Goal: Task Accomplishment & Management: Manage account settings

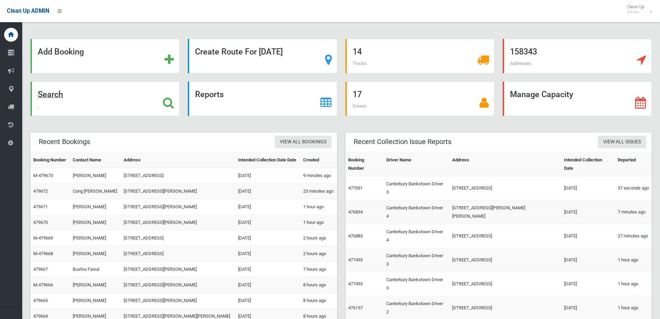
click at [51, 93] on strong "Search" at bounding box center [50, 94] width 25 height 10
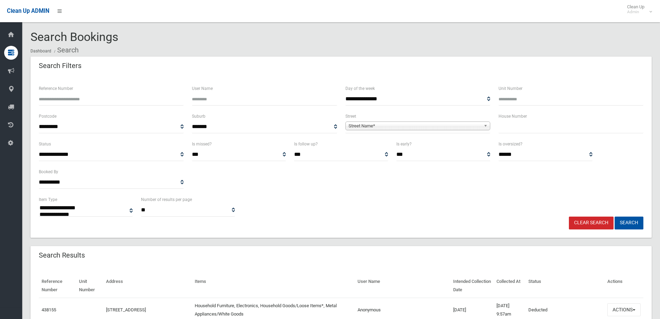
select select
click at [413, 126] on span "Street Name*" at bounding box center [415, 126] width 132 height 8
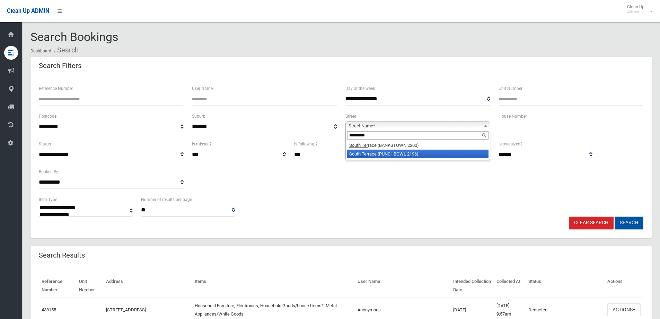
type input "*********"
click at [402, 151] on li "South Ter race (PUNCHBOWL 2196)" at bounding box center [417, 153] width 141 height 9
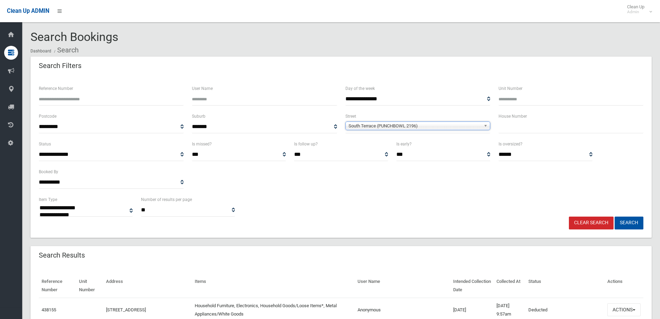
click at [543, 120] on input "text" at bounding box center [571, 126] width 145 height 13
type input "**"
click at [615, 216] on button "Search" at bounding box center [629, 222] width 29 height 13
drag, startPoint x: 582, startPoint y: 251, endPoint x: 625, endPoint y: 221, distance: 52.9
click at [625, 221] on button "Search" at bounding box center [629, 222] width 29 height 13
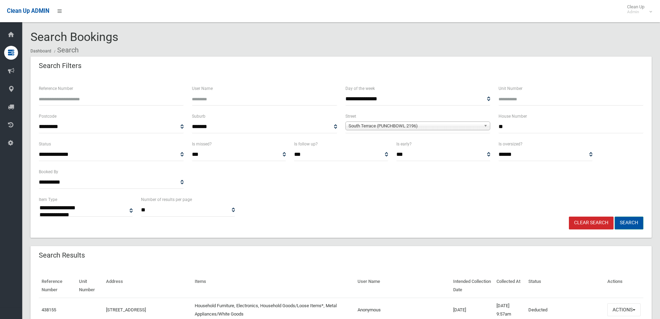
click at [626, 221] on button "Search" at bounding box center [629, 222] width 29 height 13
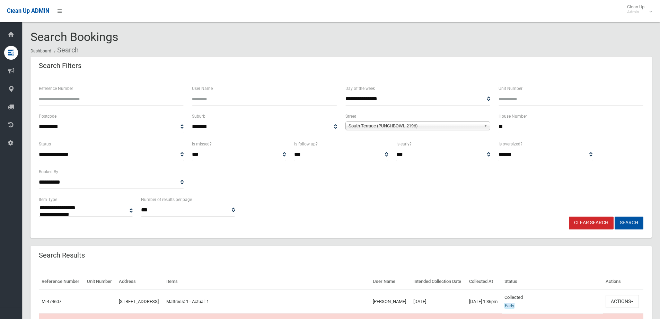
select select
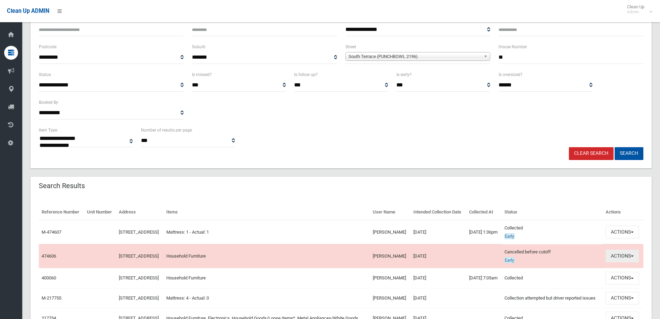
click at [615, 262] on button "Actions" at bounding box center [622, 255] width 33 height 13
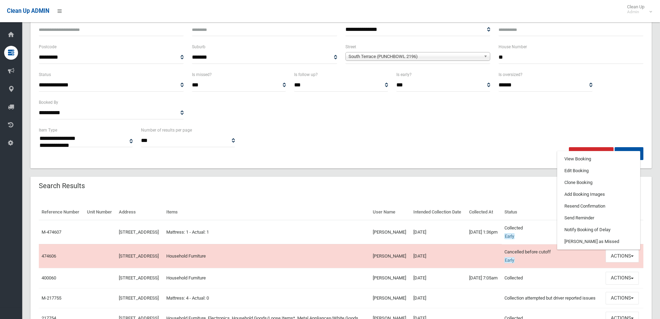
click at [546, 198] on div "Reference Number Unit Number Address Items User Name Intended Collection Date C…" at bounding box center [342, 270] width 622 height 149
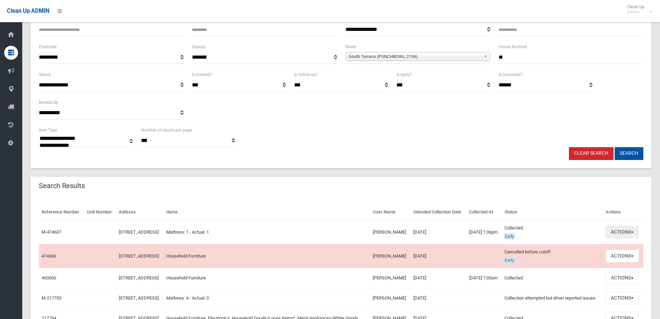
click at [615, 234] on button "Actions" at bounding box center [622, 231] width 33 height 13
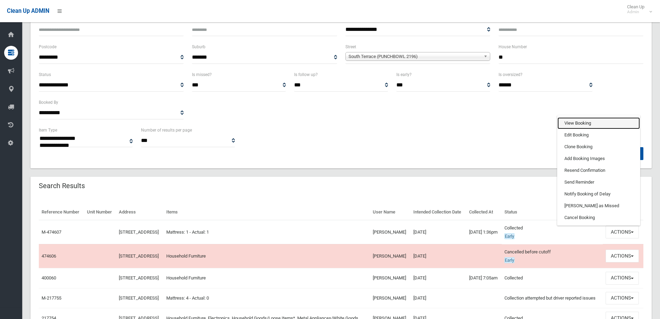
click at [579, 129] on link "View Booking" at bounding box center [599, 123] width 83 height 12
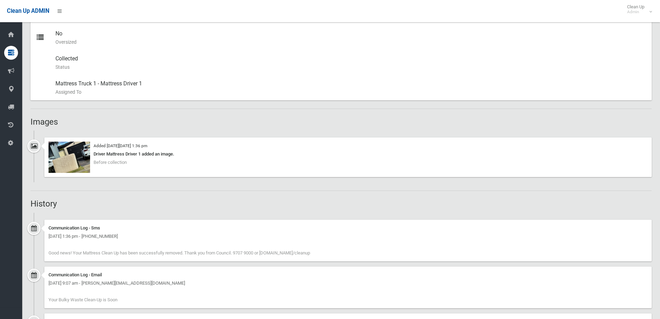
scroll to position [347, 0]
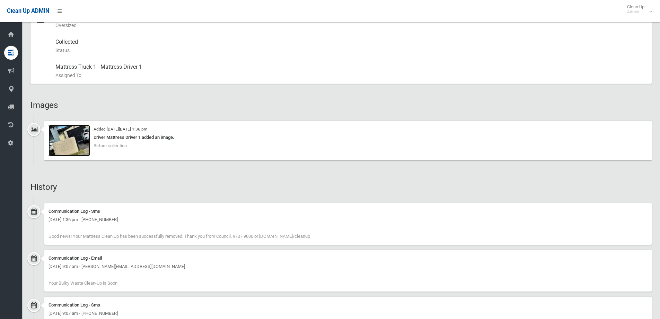
click at [70, 130] on img at bounding box center [70, 140] width 42 height 31
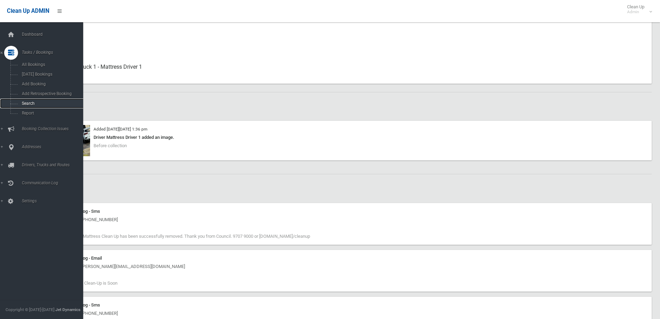
click at [29, 105] on span "Search" at bounding box center [51, 103] width 63 height 5
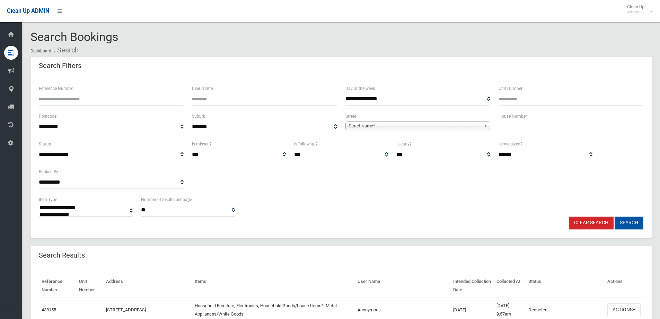
select select
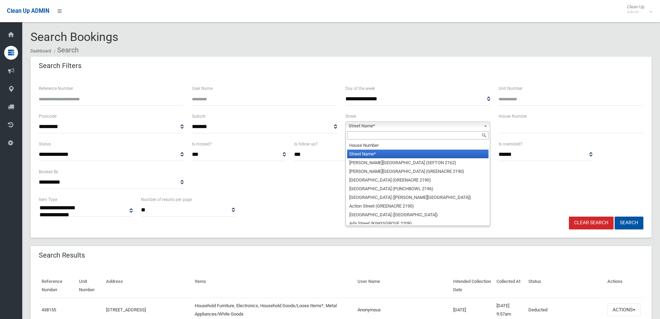
click at [360, 126] on span "Street Name*" at bounding box center [415, 126] width 132 height 8
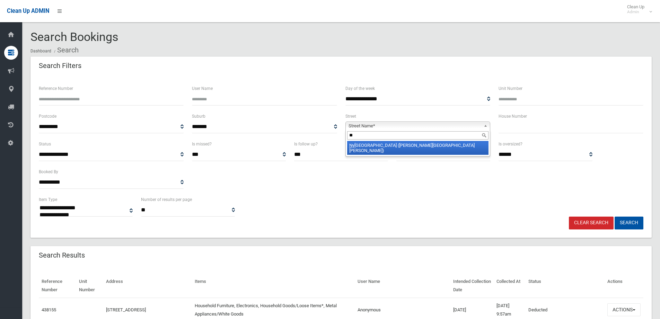
type input "**"
click at [385, 145] on li "Ny ora Street (CHESTER HILL 2162)" at bounding box center [417, 148] width 141 height 14
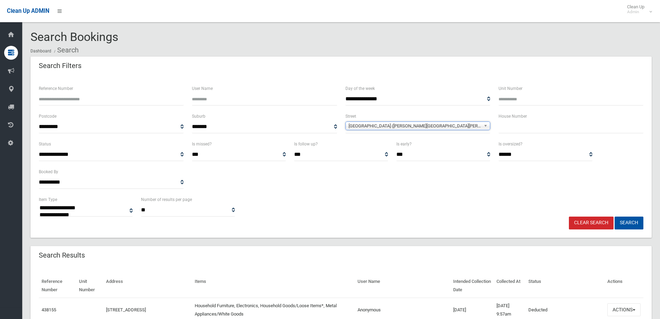
click at [524, 122] on input "text" at bounding box center [571, 126] width 145 height 13
type input "**"
click at [615, 216] on button "Search" at bounding box center [629, 222] width 29 height 13
click at [632, 223] on button "Search" at bounding box center [629, 222] width 29 height 13
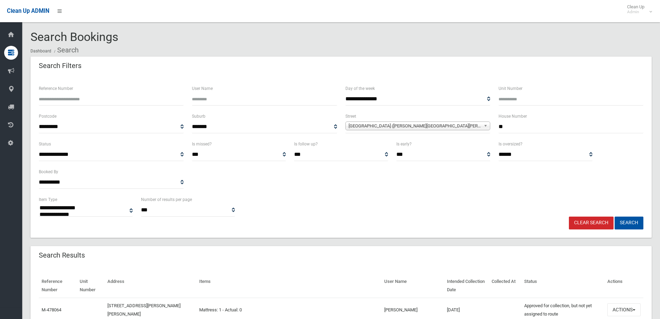
select select
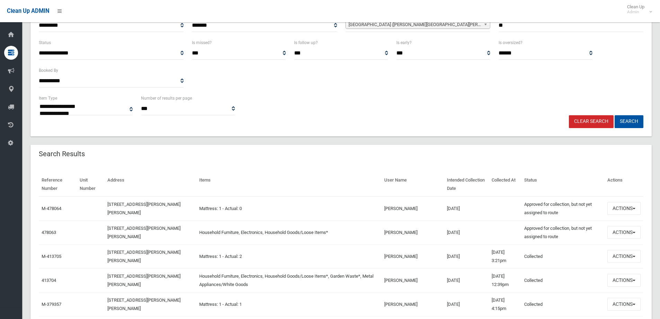
scroll to position [139, 0]
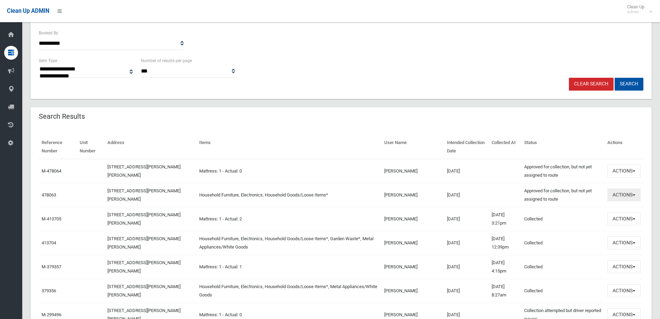
click at [618, 197] on button "Actions" at bounding box center [624, 194] width 33 height 13
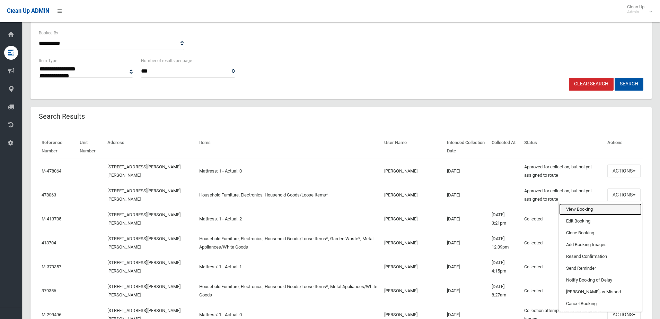
click at [593, 207] on link "View Booking" at bounding box center [601, 209] width 83 height 12
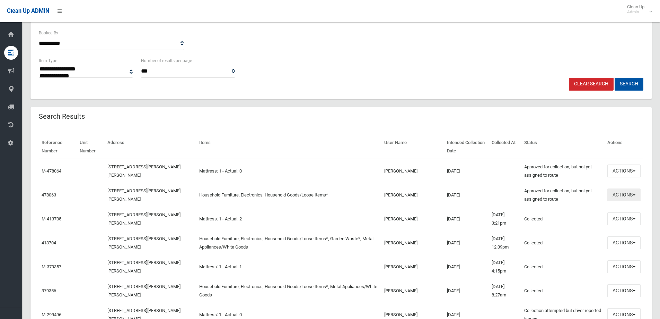
click at [626, 200] on button "Actions" at bounding box center [624, 194] width 33 height 13
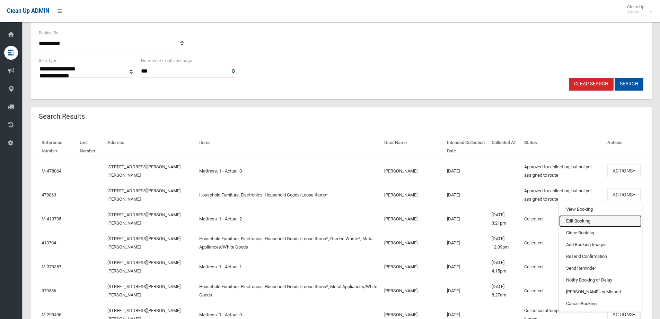
click at [605, 218] on link "Edit Booking" at bounding box center [601, 221] width 83 height 12
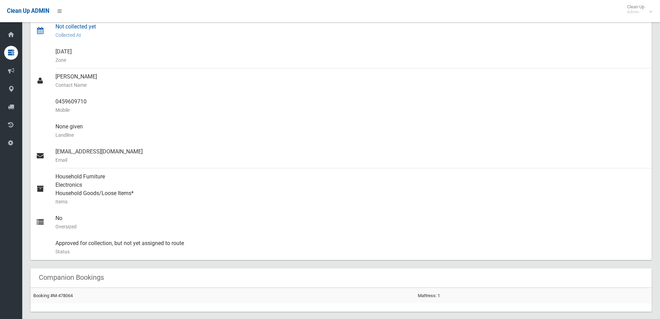
scroll to position [173, 0]
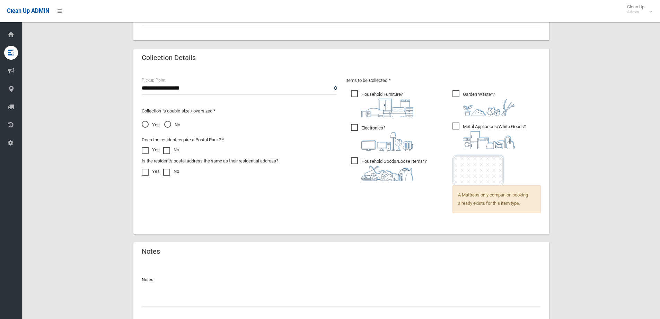
scroll to position [479, 0]
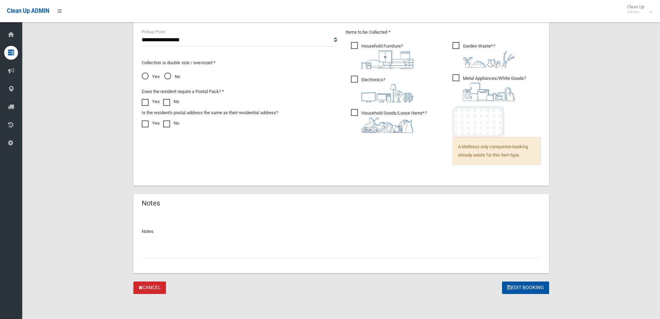
click at [189, 253] on input "text" at bounding box center [341, 251] width 399 height 13
type input "*"
click at [156, 286] on link "Cancel" at bounding box center [149, 287] width 33 height 13
